Goal: Task Accomplishment & Management: Complete application form

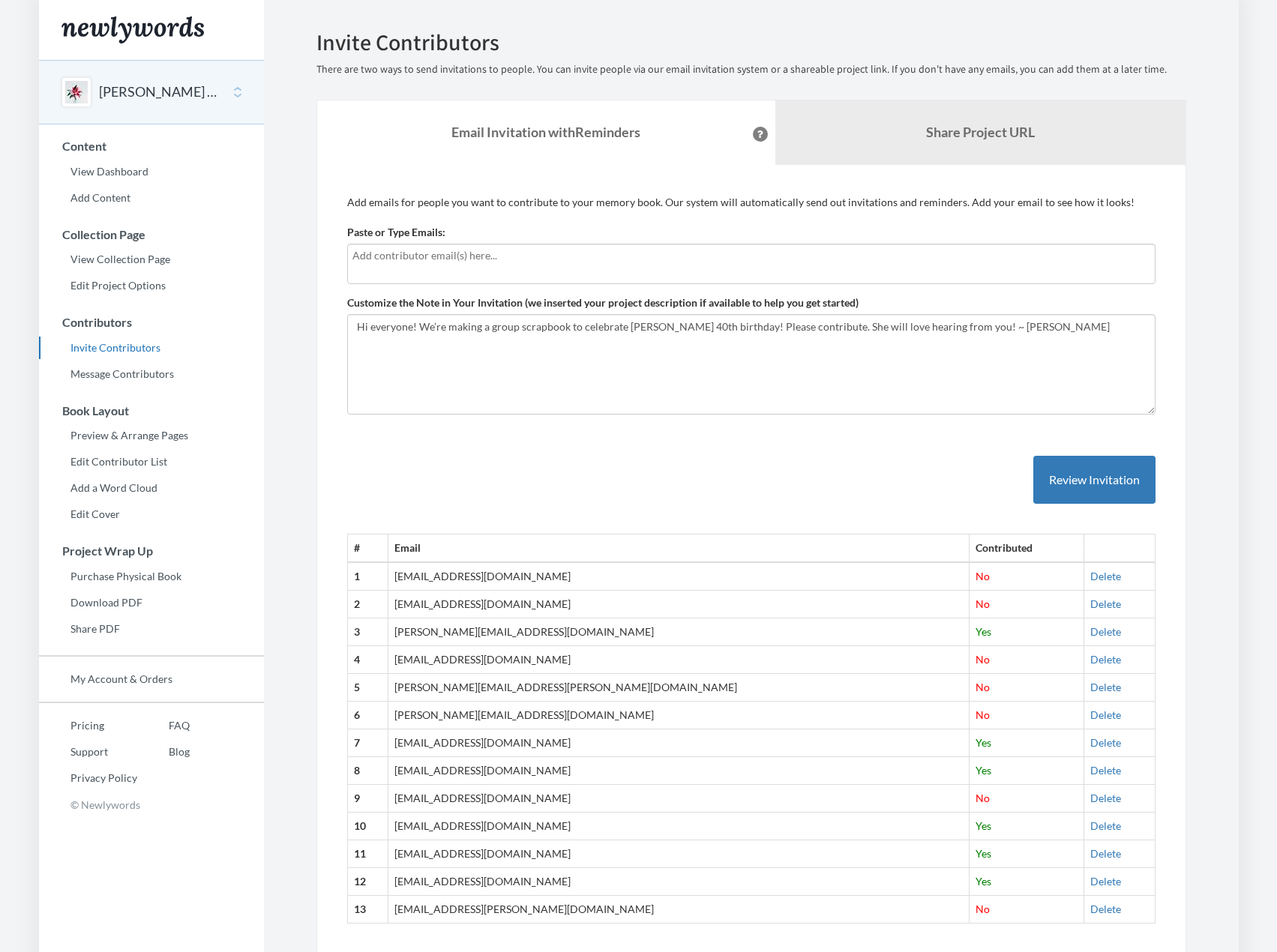
click at [431, 267] on div at bounding box center [751, 264] width 809 height 41
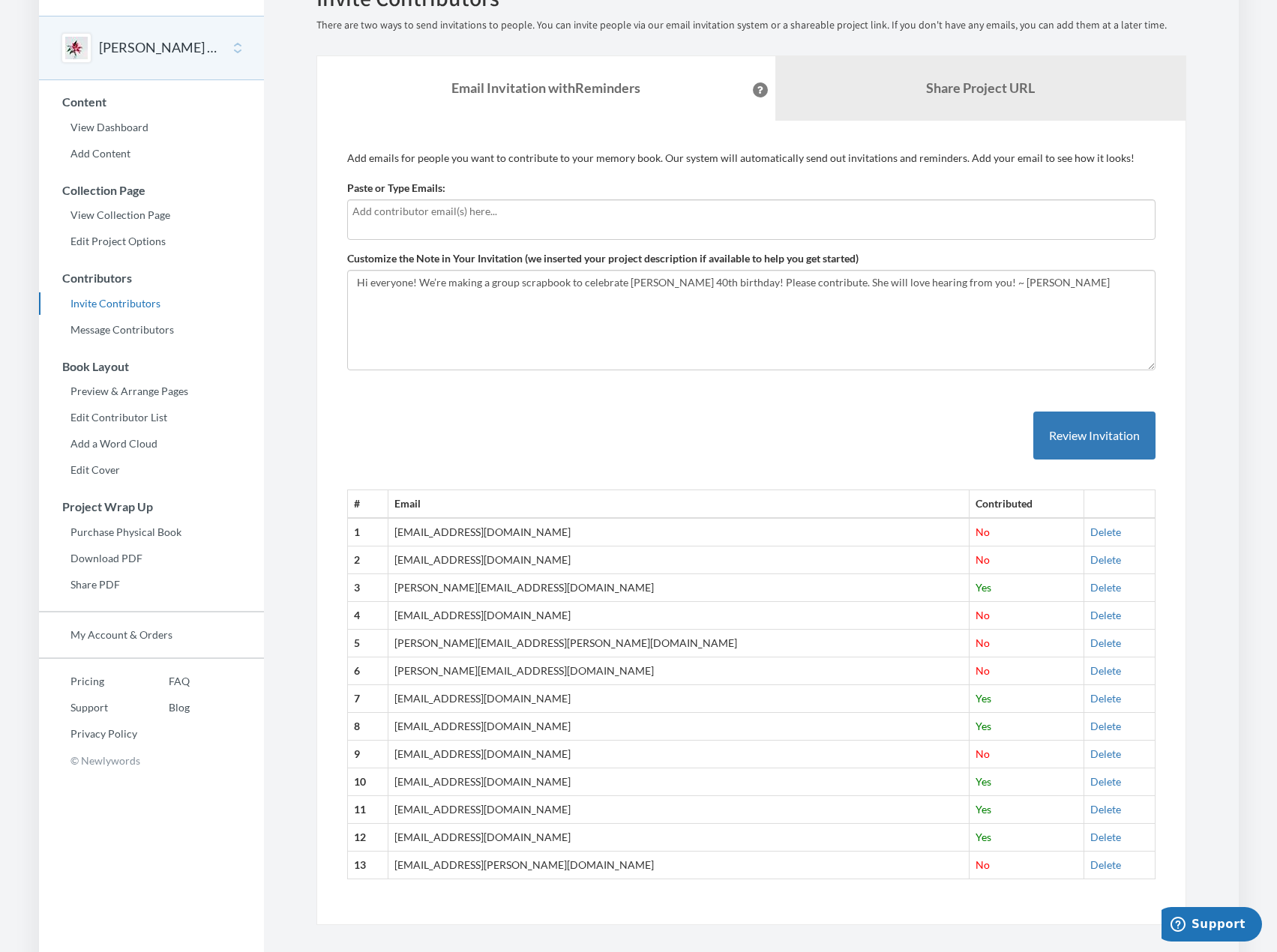
scroll to position [63, 0]
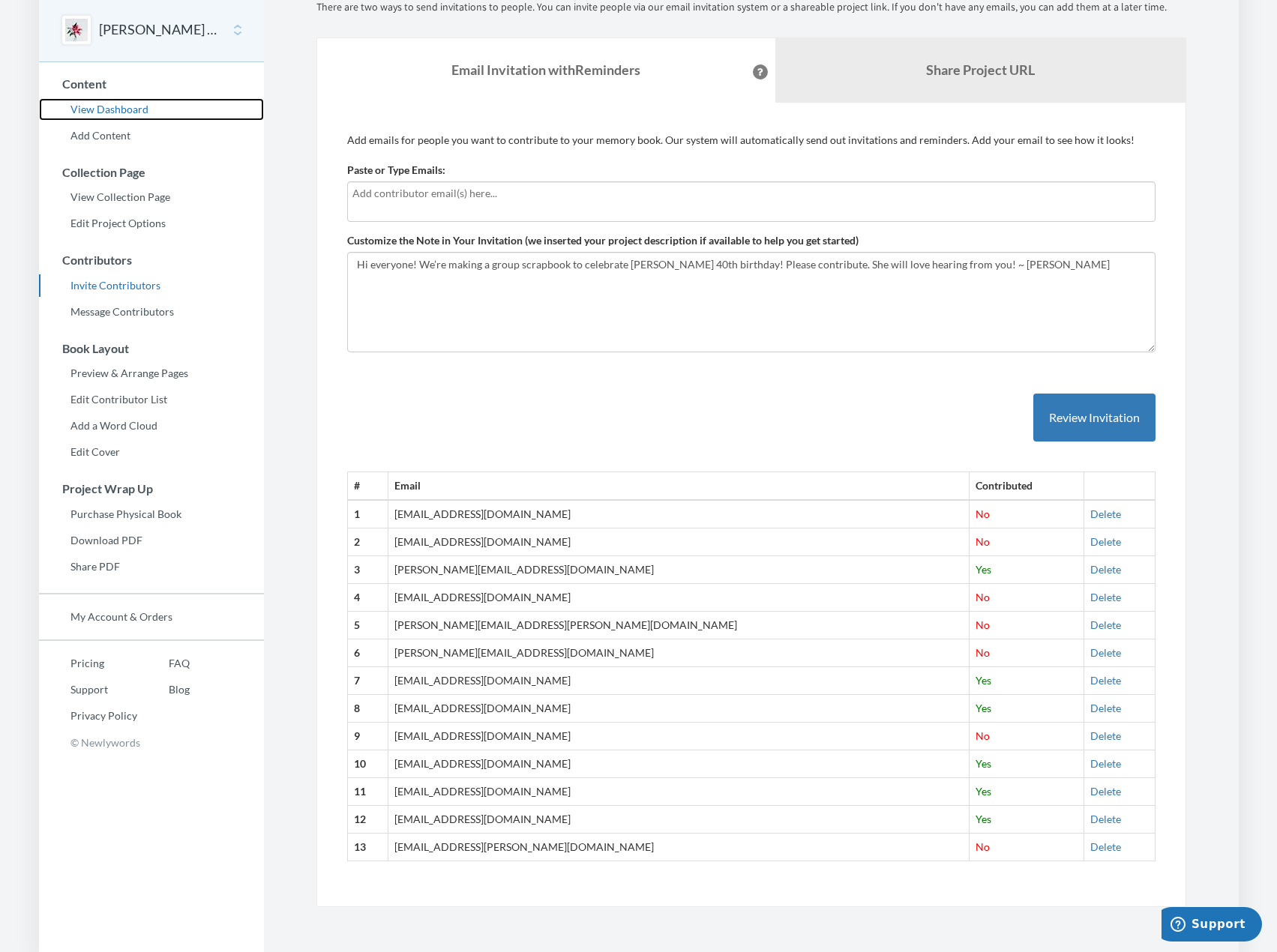
click at [97, 110] on link "View Dashboard" at bounding box center [152, 109] width 225 height 23
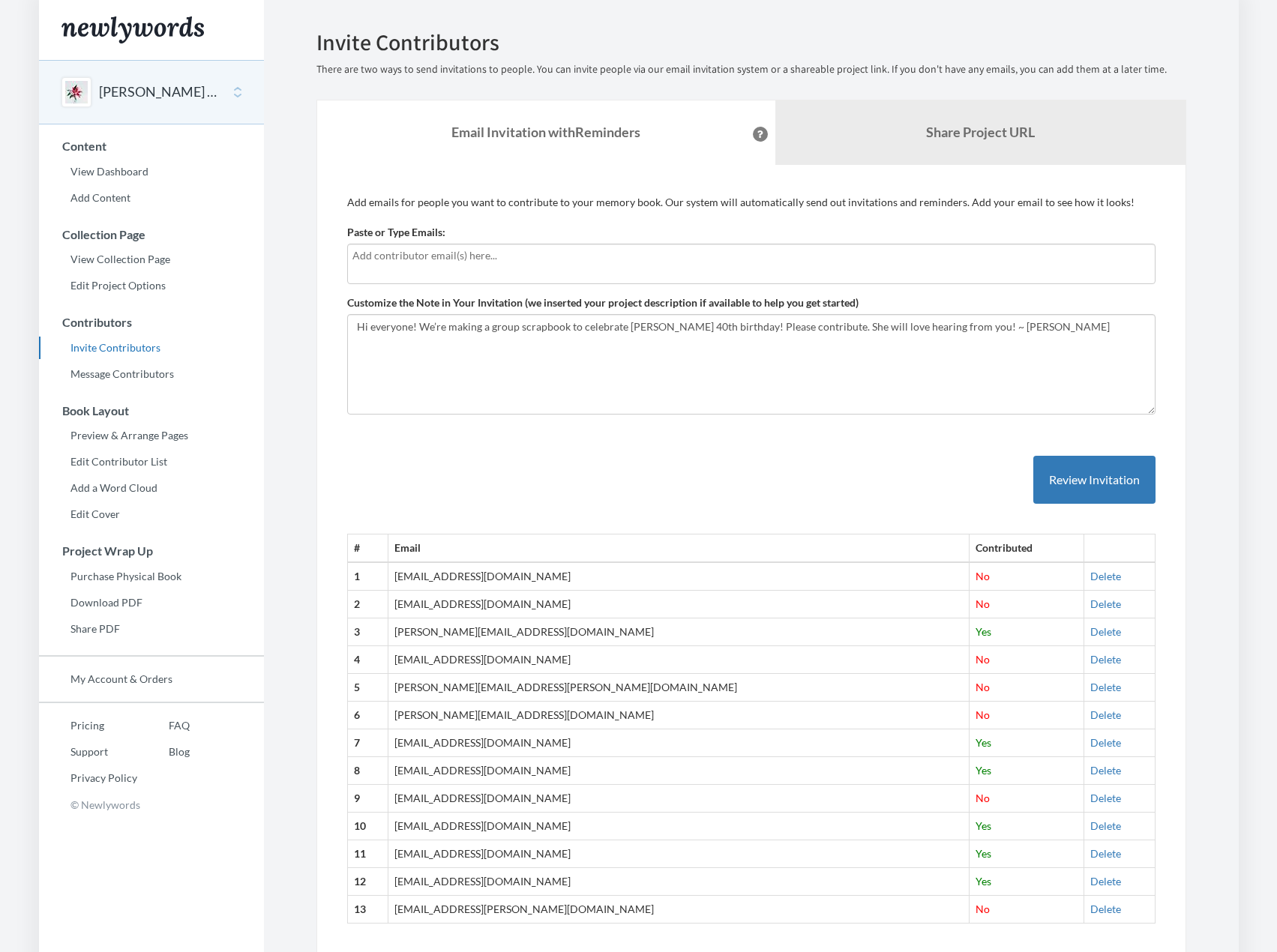
click at [156, 89] on button "[PERSON_NAME] 40th Birthday" at bounding box center [160, 92] width 122 height 20
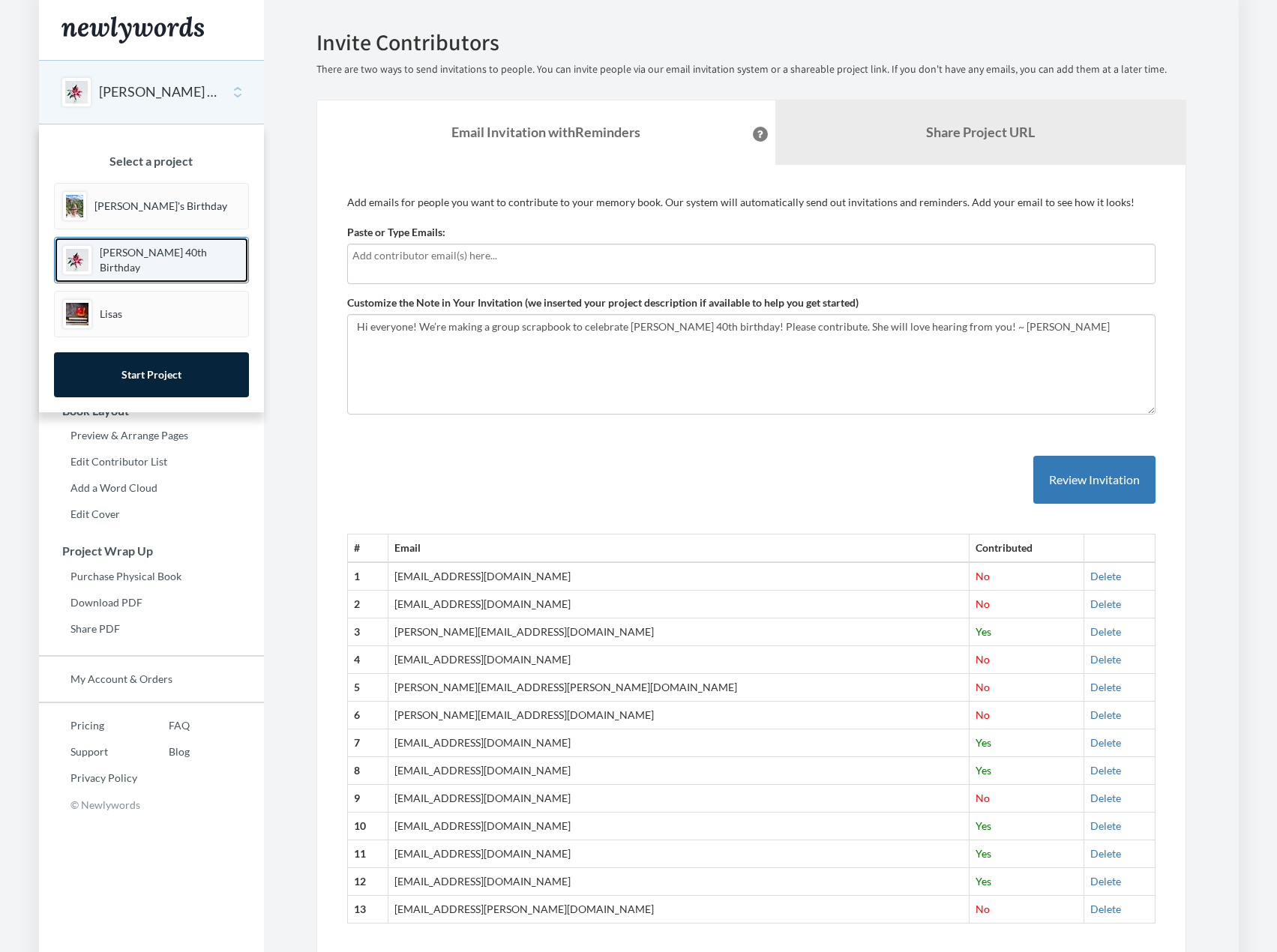
click at [116, 262] on p "[PERSON_NAME] 40th Birthday" at bounding box center [170, 260] width 141 height 30
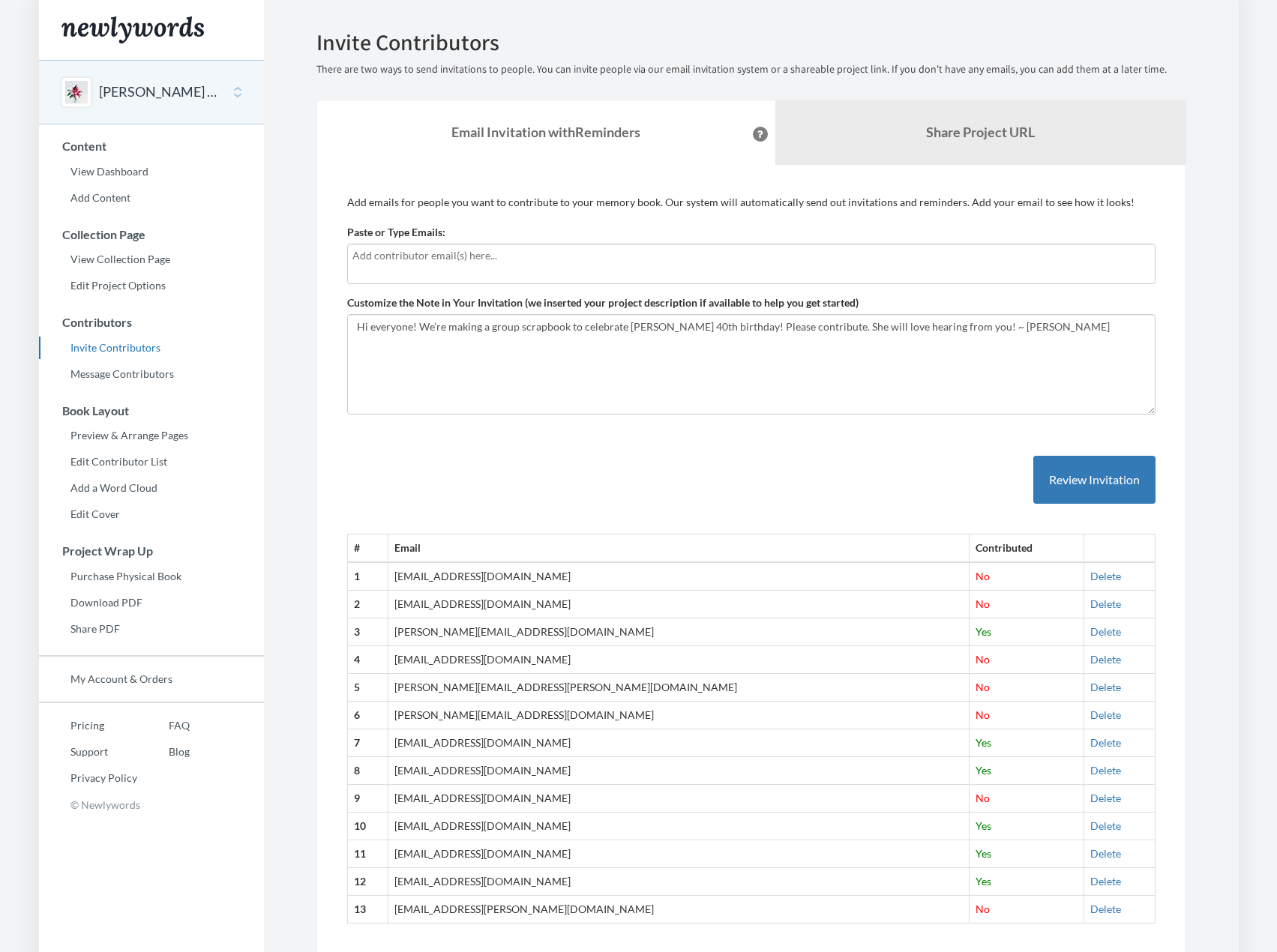
click at [394, 257] on input "text" at bounding box center [751, 255] width 798 height 16
type input "l"
drag, startPoint x: 394, startPoint y: 238, endPoint x: 398, endPoint y: 254, distance: 16.5
click at [394, 246] on div "Paste or Type Emails:" at bounding box center [751, 254] width 809 height 59
click at [398, 254] on input "text" at bounding box center [751, 255] width 798 height 16
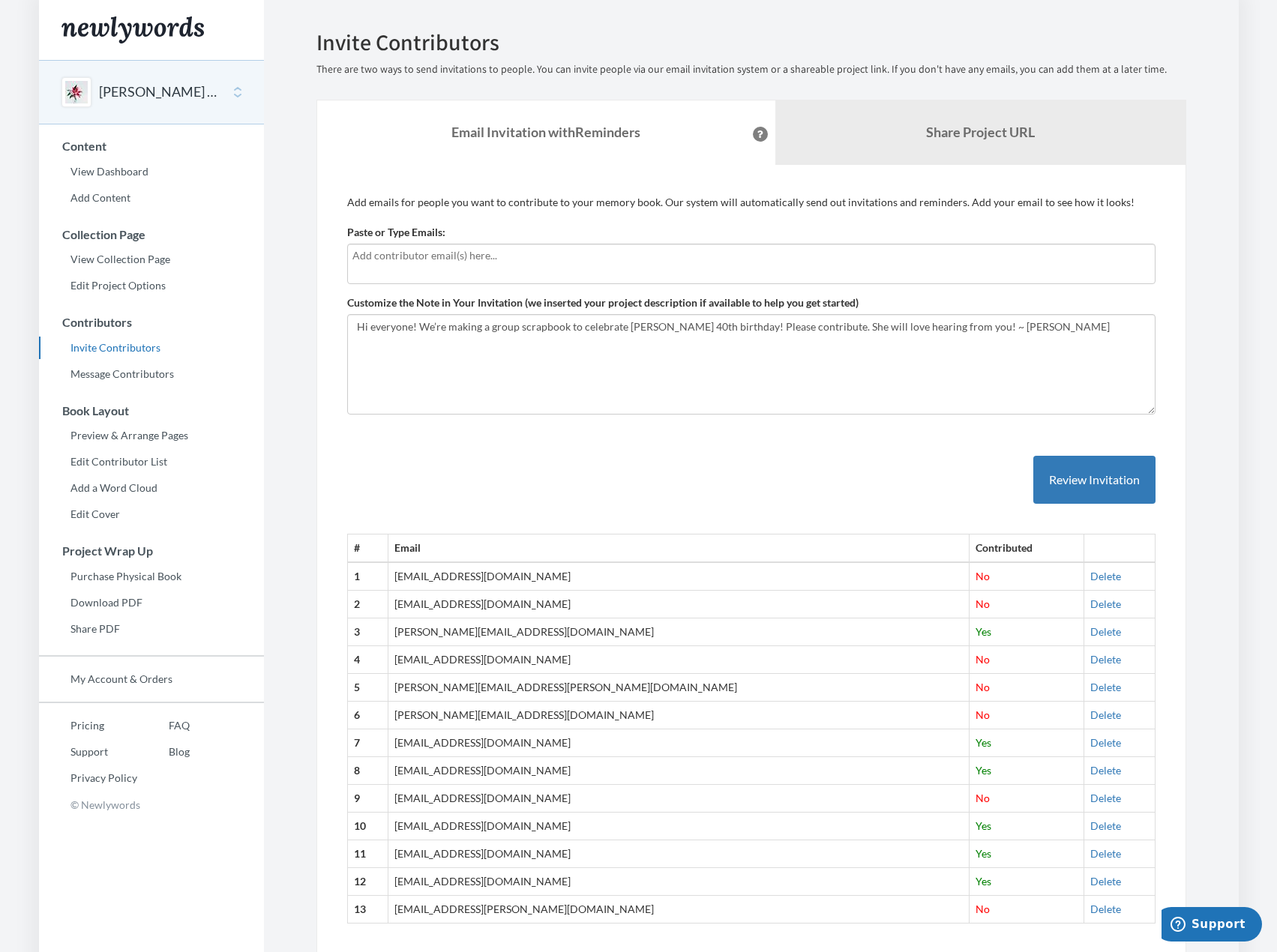
click at [398, 255] on input "text" at bounding box center [751, 255] width 798 height 16
click at [530, 271] on div at bounding box center [751, 264] width 809 height 41
click at [449, 248] on input "text" at bounding box center [751, 255] width 798 height 16
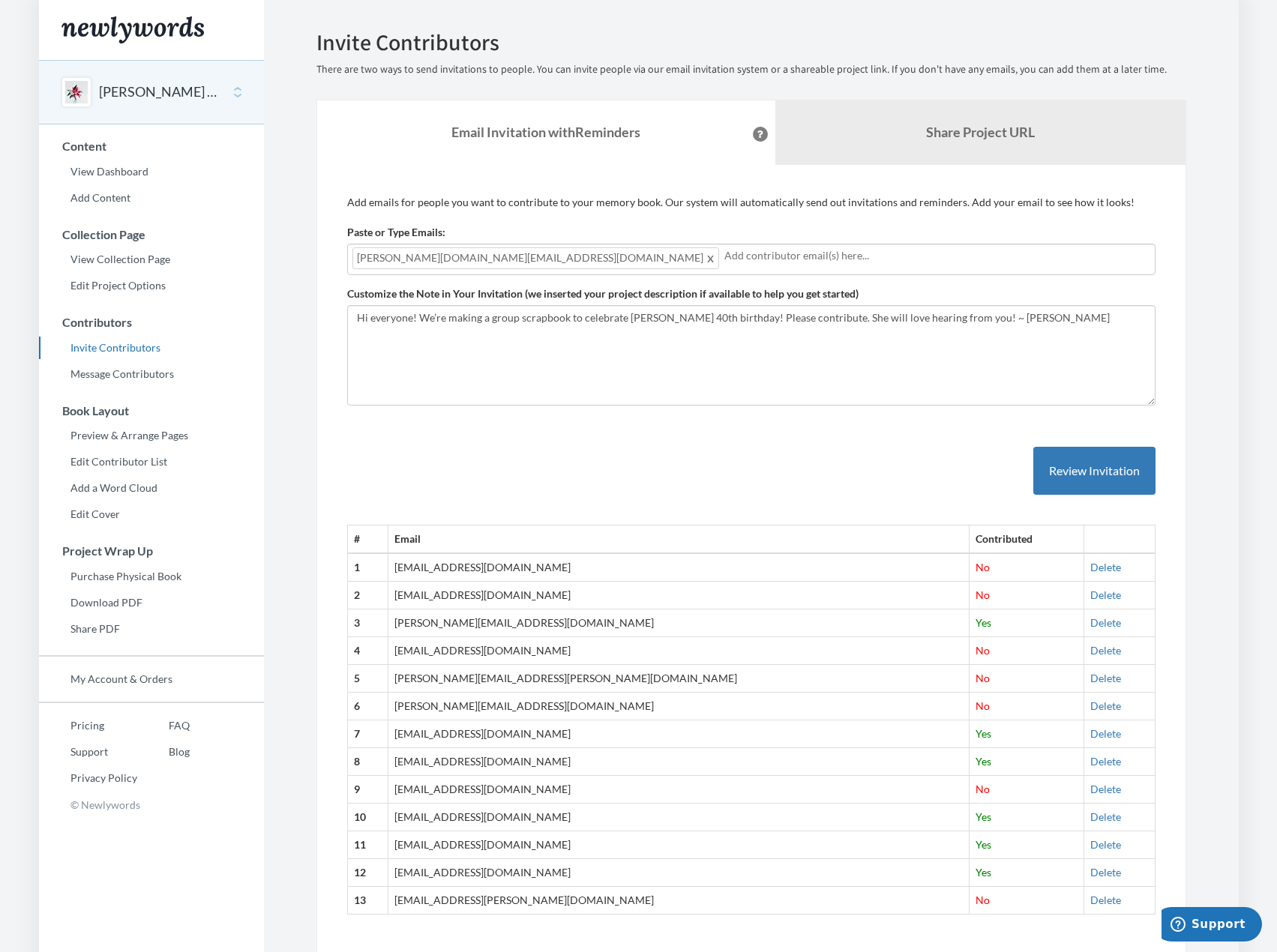
click at [725, 259] on input "text" at bounding box center [938, 255] width 426 height 16
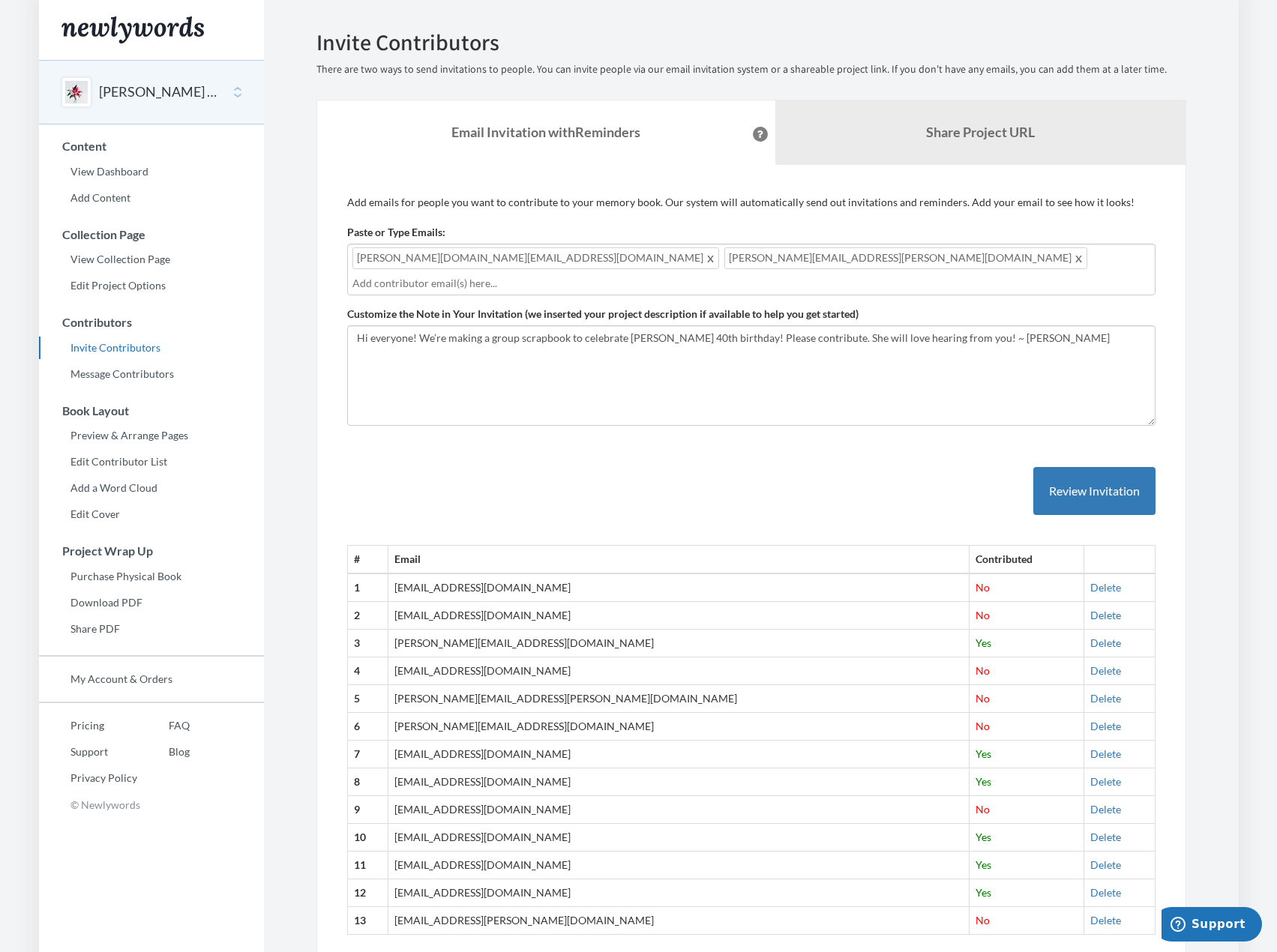
click at [593, 461] on div "# Email Contributed 1 fergusonsr@gmail.com No Delete 2 marileeclarke@hotmail.co…" at bounding box center [751, 686] width 809 height 499
drag, startPoint x: 1069, startPoint y: 474, endPoint x: 872, endPoint y: 467, distance: 197.1
click at [872, 467] on div "Add emails for people you want to contribute to your memory book. Our system wi…" at bounding box center [751, 572] width 809 height 755
click at [1055, 468] on button "Review Invitation" at bounding box center [1095, 492] width 123 height 49
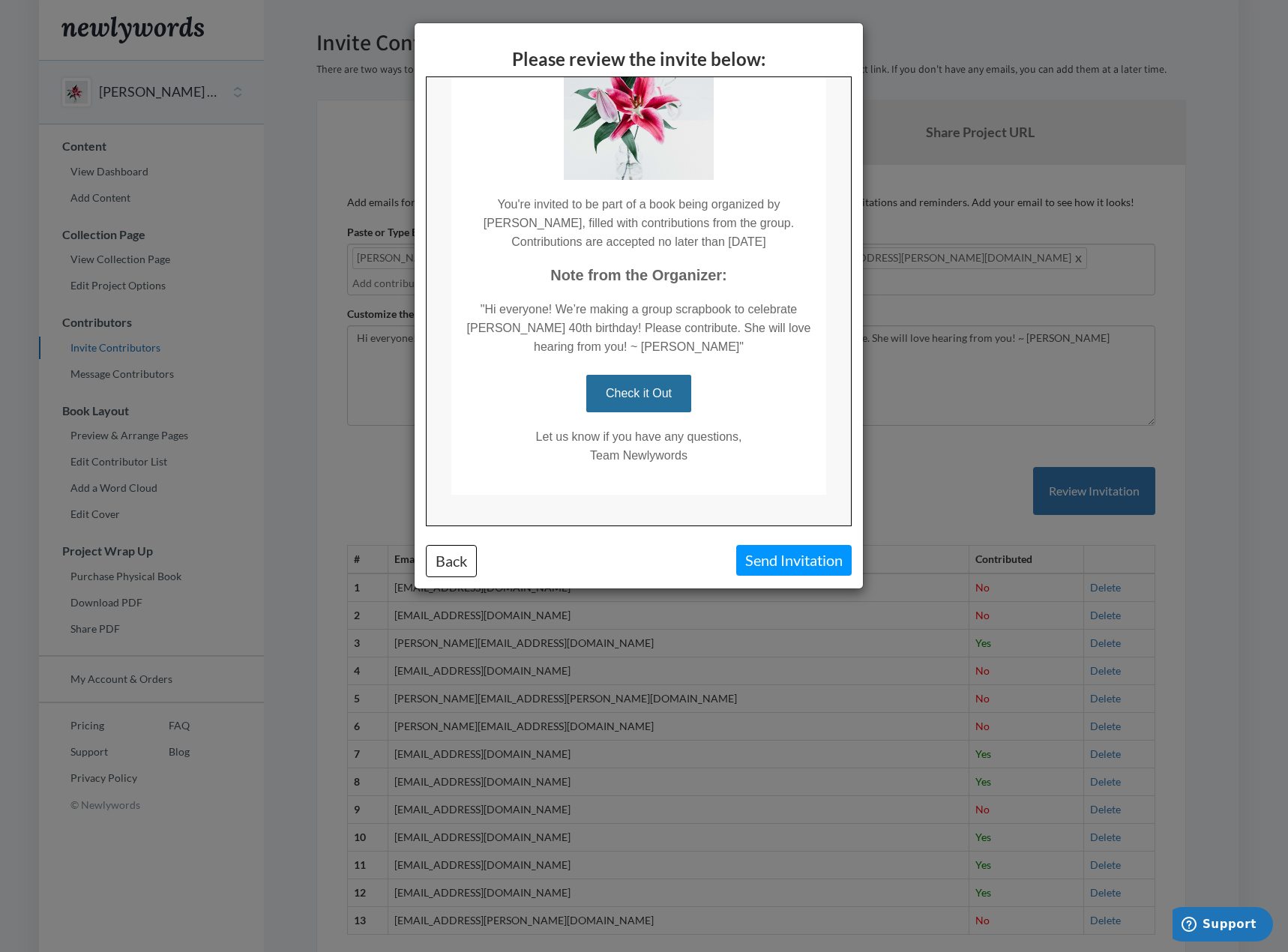
scroll to position [159, 0]
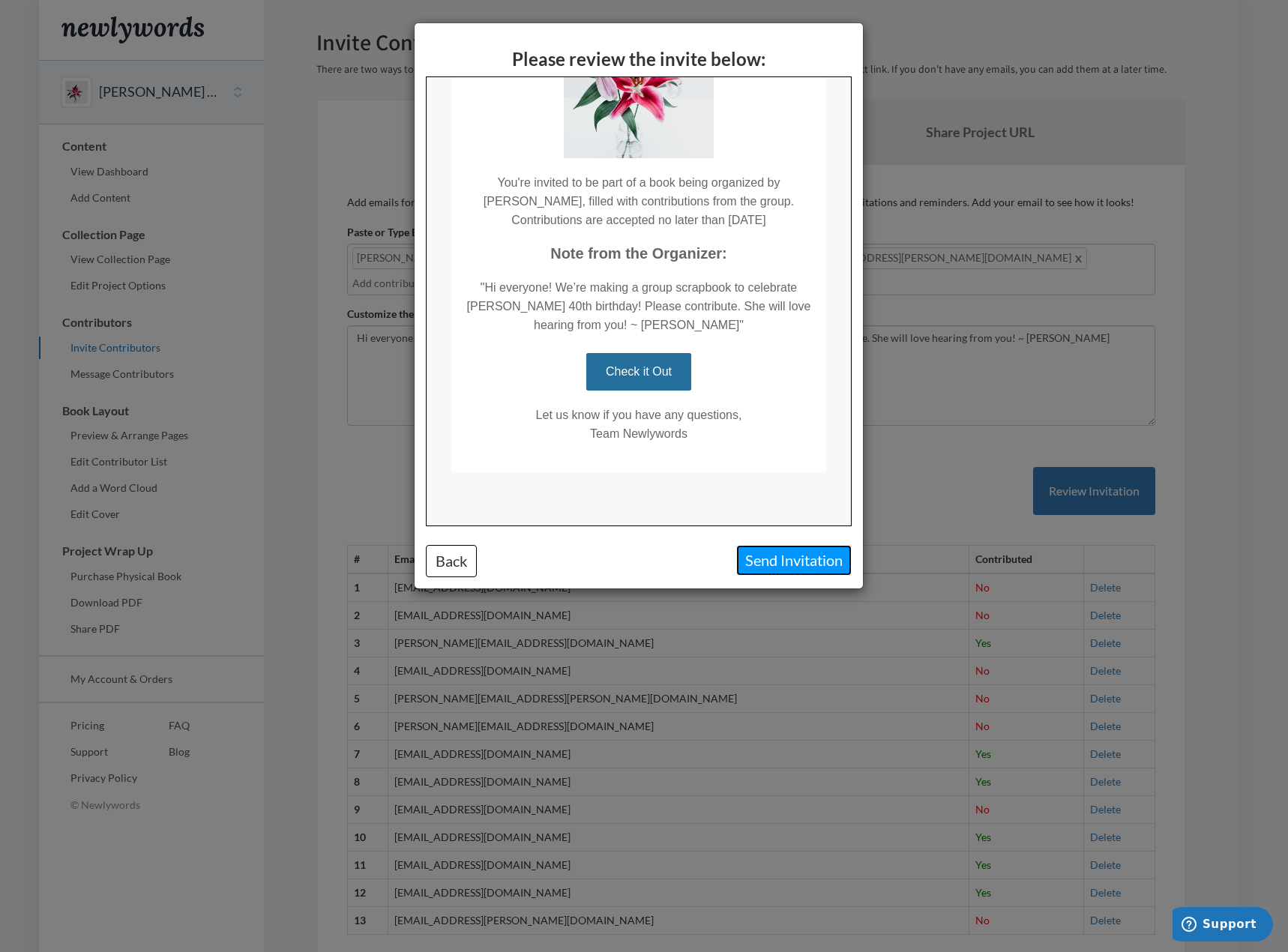
click at [760, 557] on button "Send Invitation" at bounding box center [793, 560] width 115 height 31
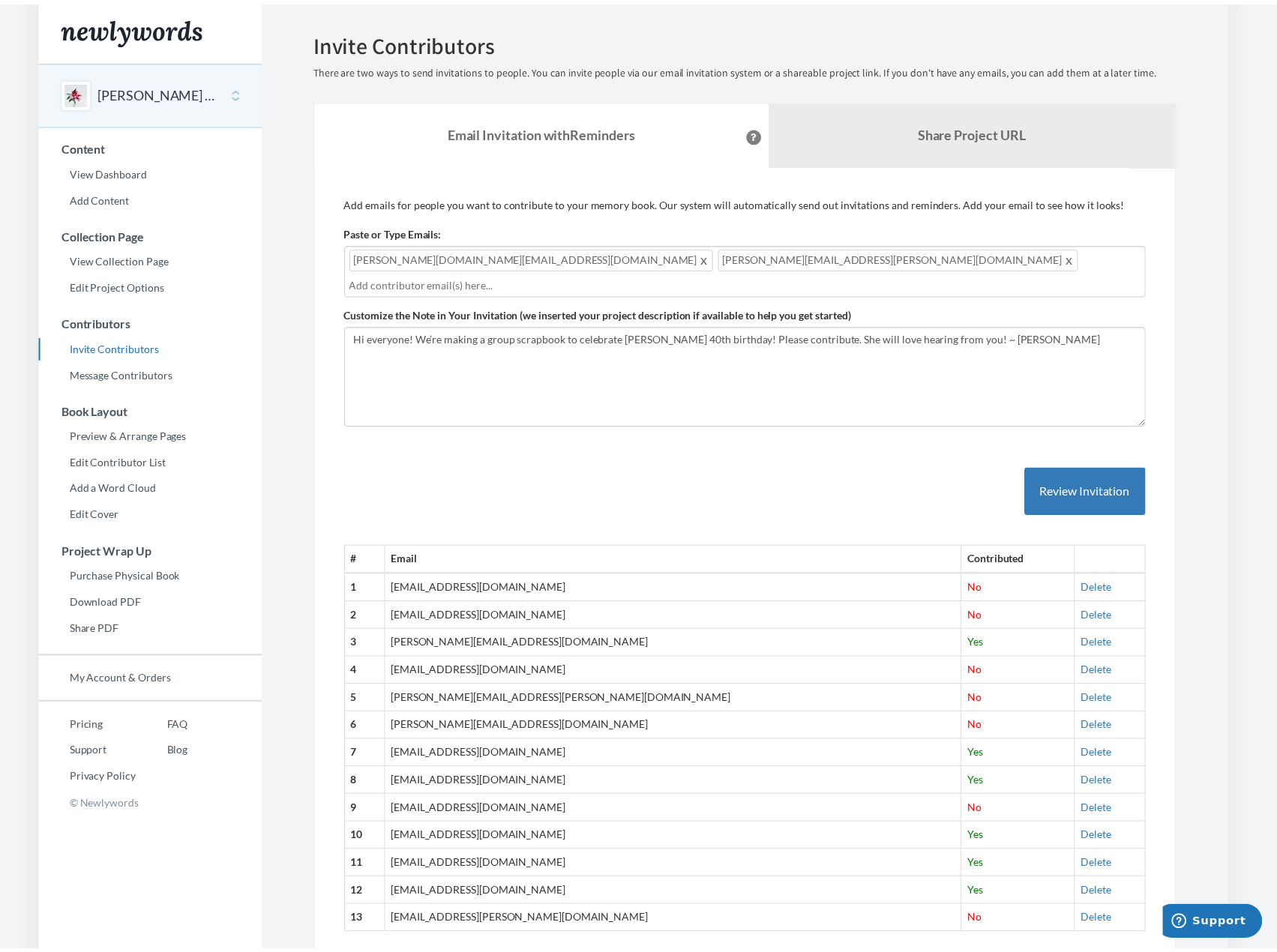
scroll to position [0, 0]
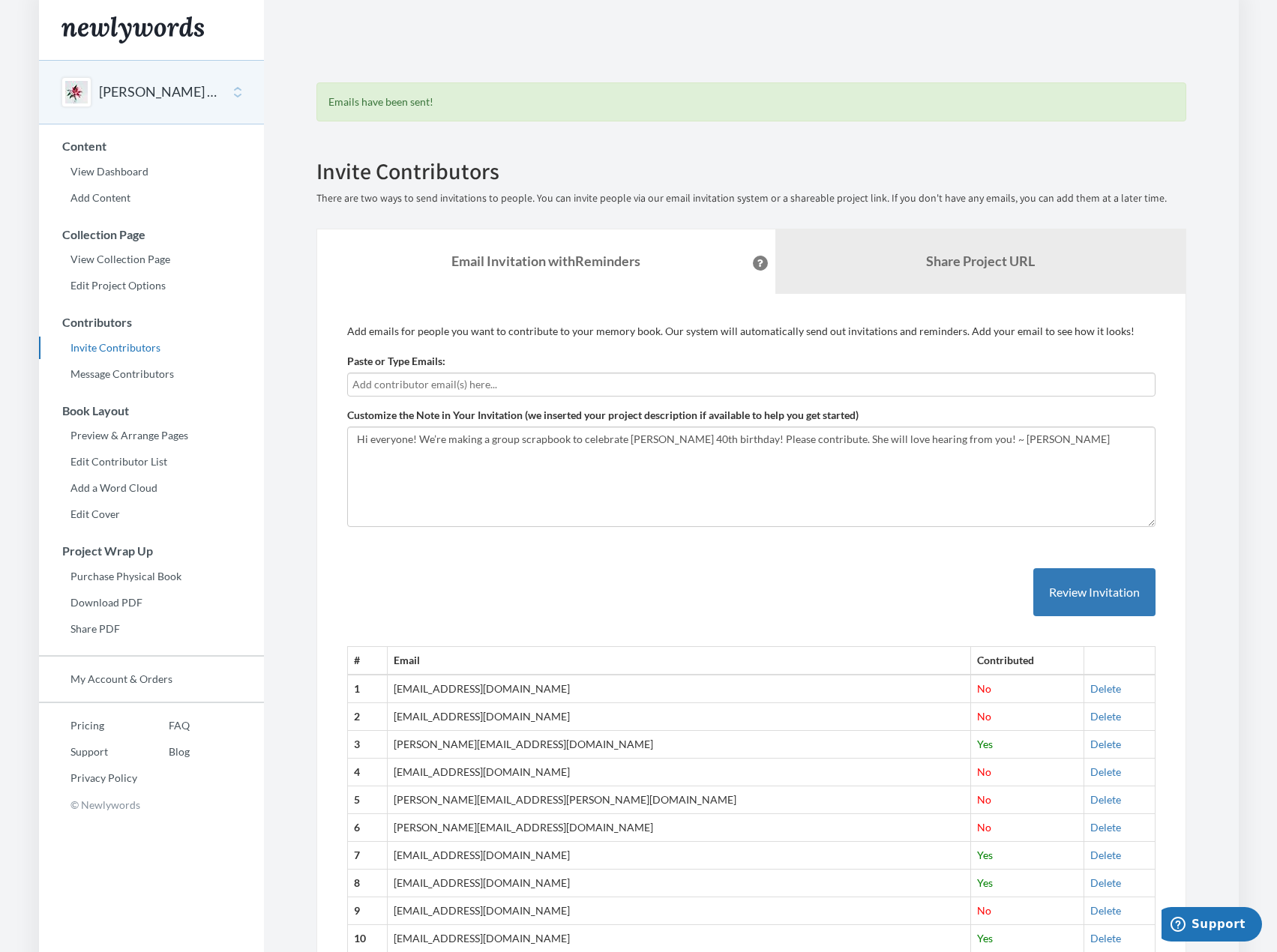
click at [971, 801] on td "No" at bounding box center [1028, 800] width 113 height 27
